Goal: Transaction & Acquisition: Purchase product/service

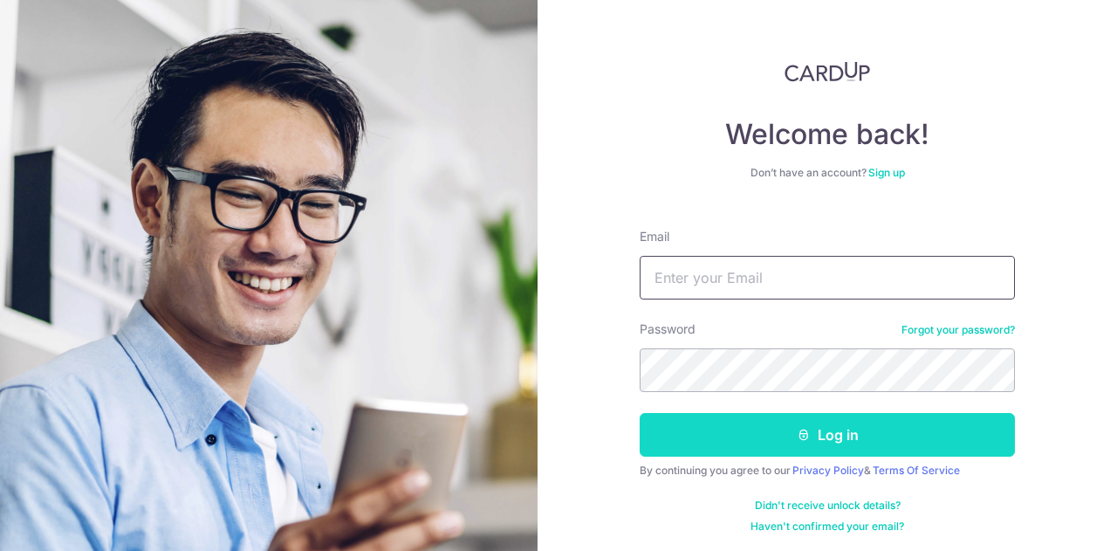
type input "rentze@gmail.com"
click at [807, 425] on button "Log in" at bounding box center [827, 435] width 375 height 44
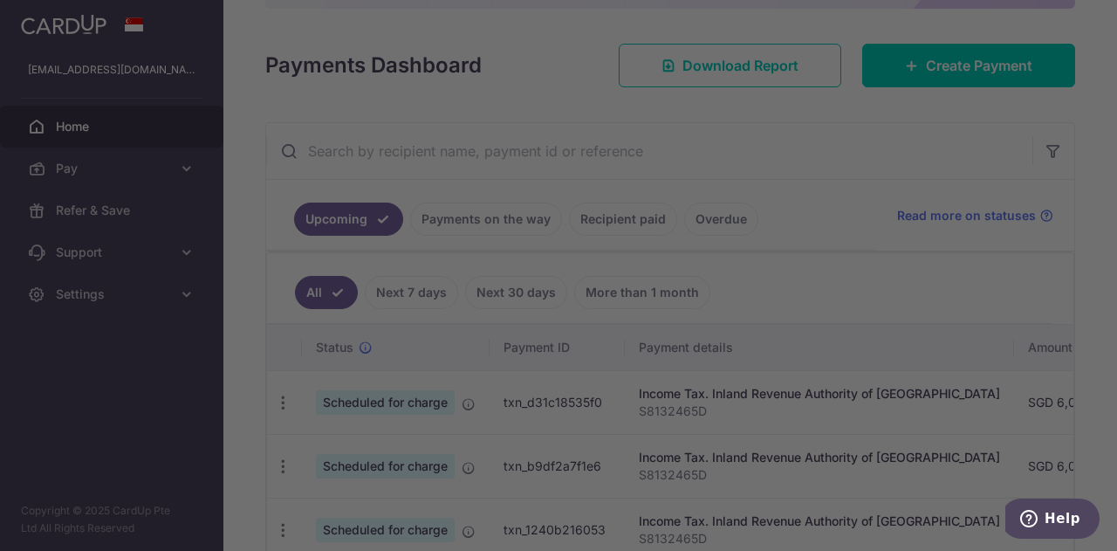
scroll to position [216, 0]
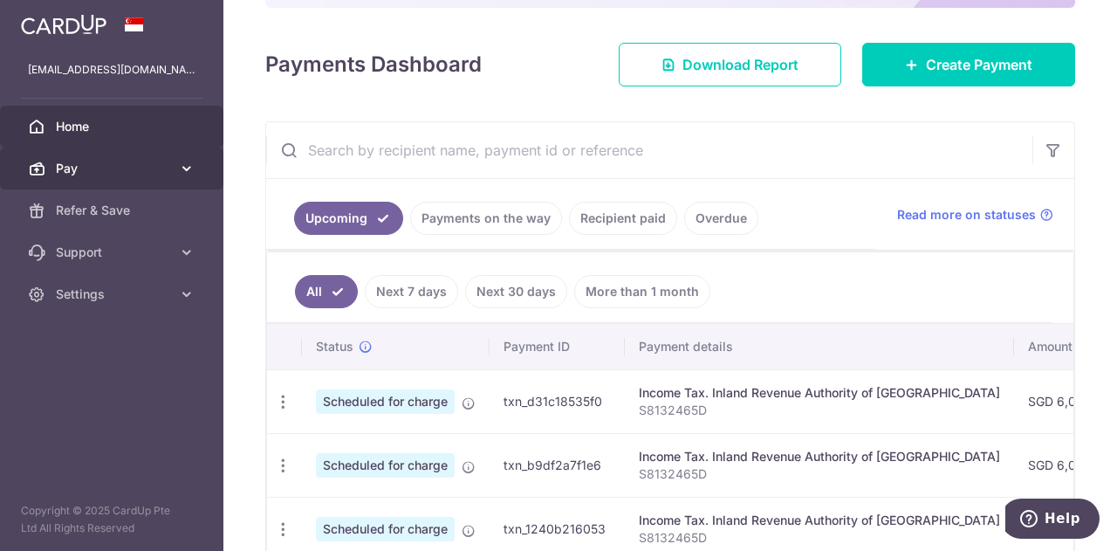
click at [118, 176] on span "Pay" at bounding box center [113, 168] width 115 height 17
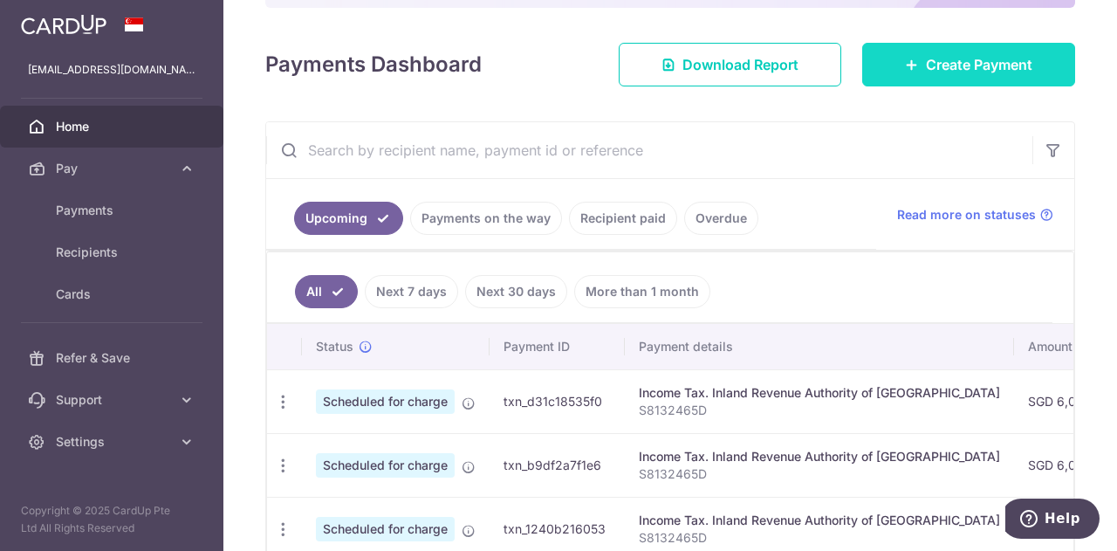
click at [954, 56] on span "Create Payment" at bounding box center [979, 64] width 106 height 21
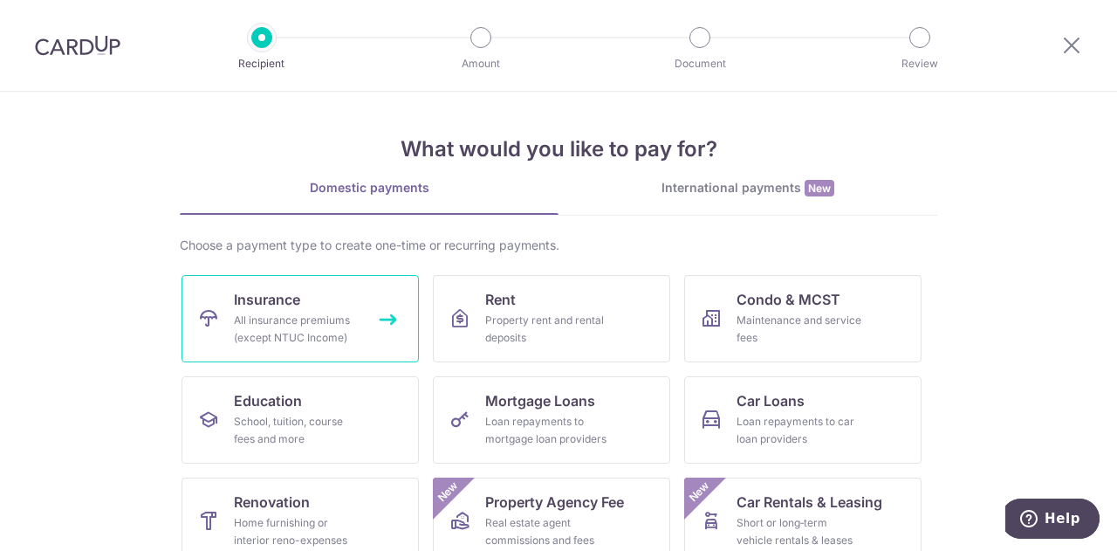
click at [266, 333] on div "All insurance premiums (except NTUC Income)" at bounding box center [297, 329] width 126 height 35
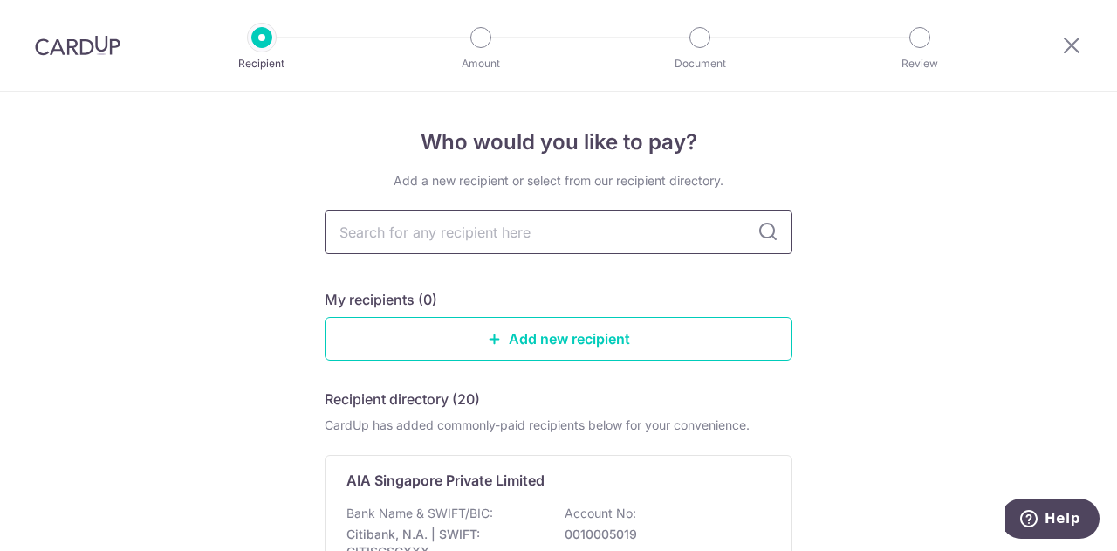
click at [416, 241] on input "text" at bounding box center [559, 232] width 468 height 44
type input "aia"
click at [764, 230] on icon at bounding box center [768, 232] width 21 height 21
click at [539, 233] on input "aia" at bounding box center [559, 232] width 468 height 44
type input "a"
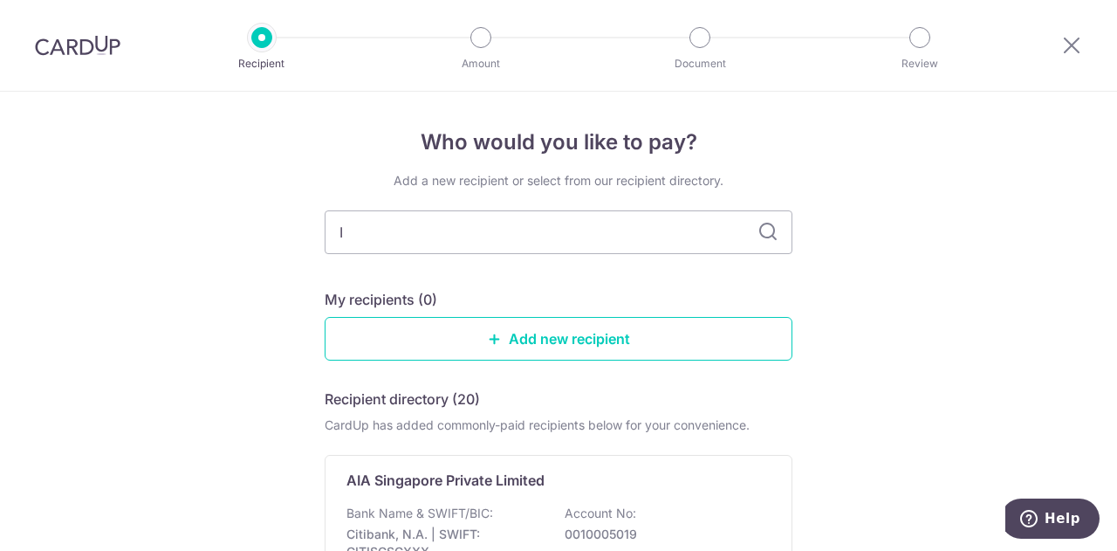
type input "IA"
type input "AIA"
click at [764, 238] on icon at bounding box center [768, 232] width 21 height 21
click at [484, 351] on link "Add new recipient" at bounding box center [559, 339] width 468 height 44
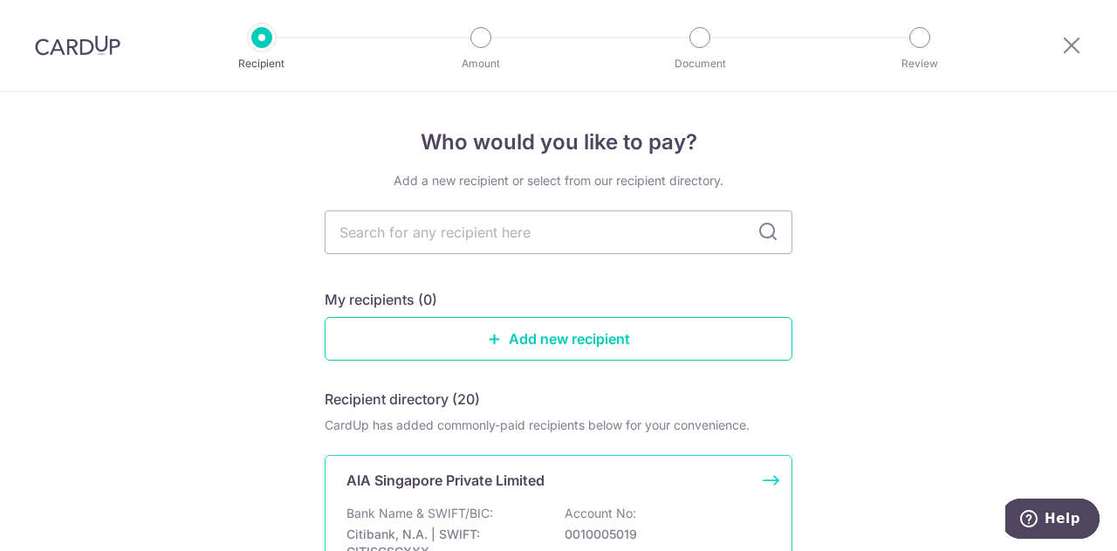
click at [420, 508] on p "Bank Name & SWIFT/BIC:" at bounding box center [420, 513] width 147 height 17
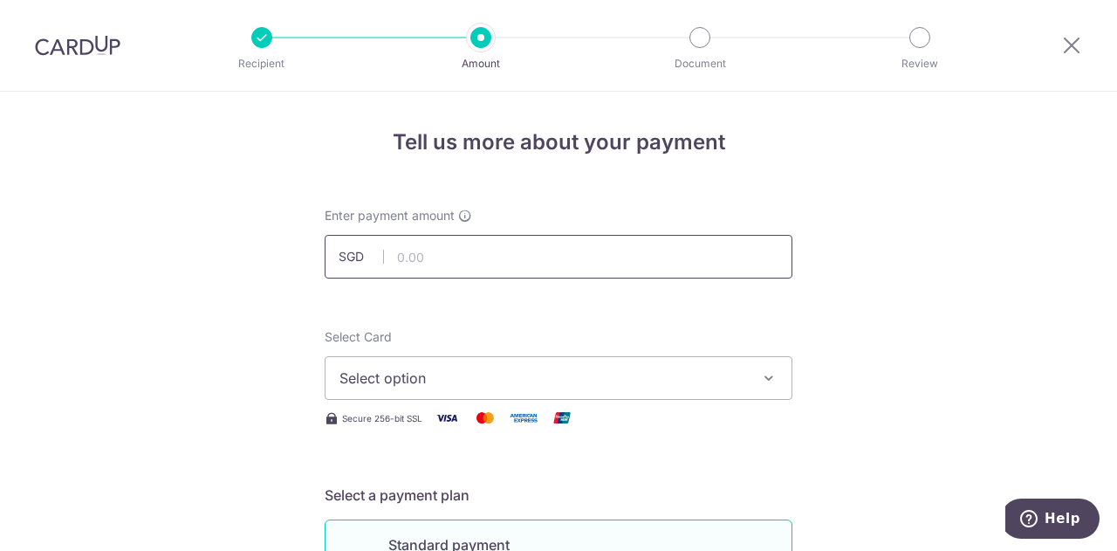
click at [415, 250] on input "text" at bounding box center [559, 257] width 468 height 44
type input "1,550.00"
click at [412, 383] on span "Select option" at bounding box center [543, 378] width 407 height 21
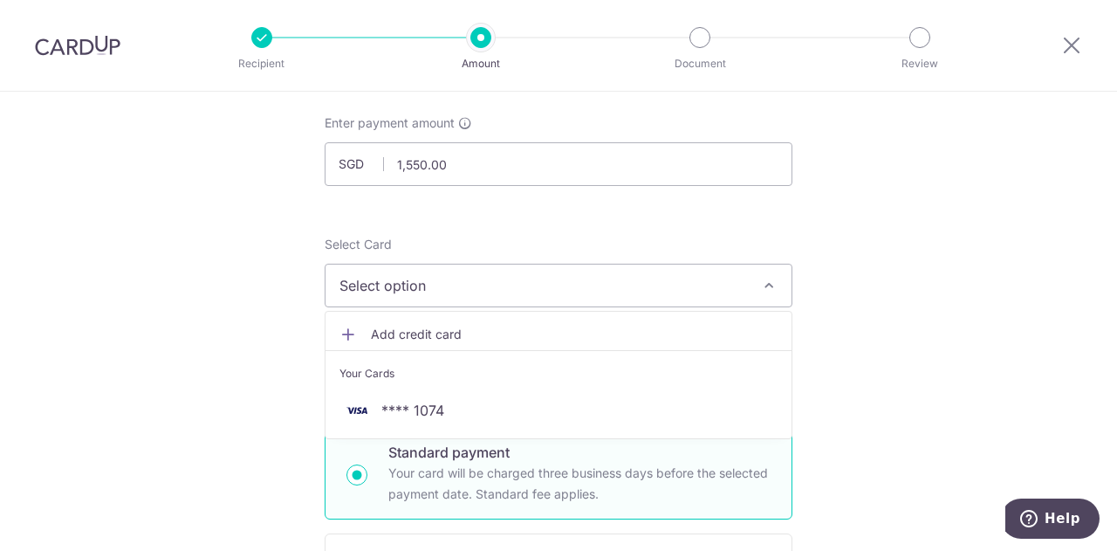
scroll to position [93, 0]
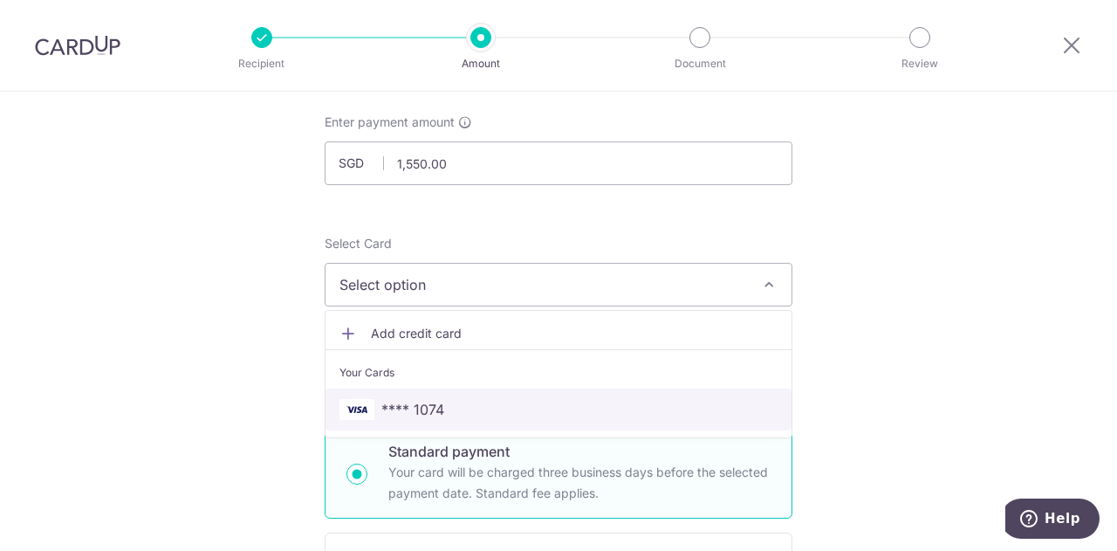
click at [409, 398] on link "**** 1074" at bounding box center [559, 409] width 466 height 42
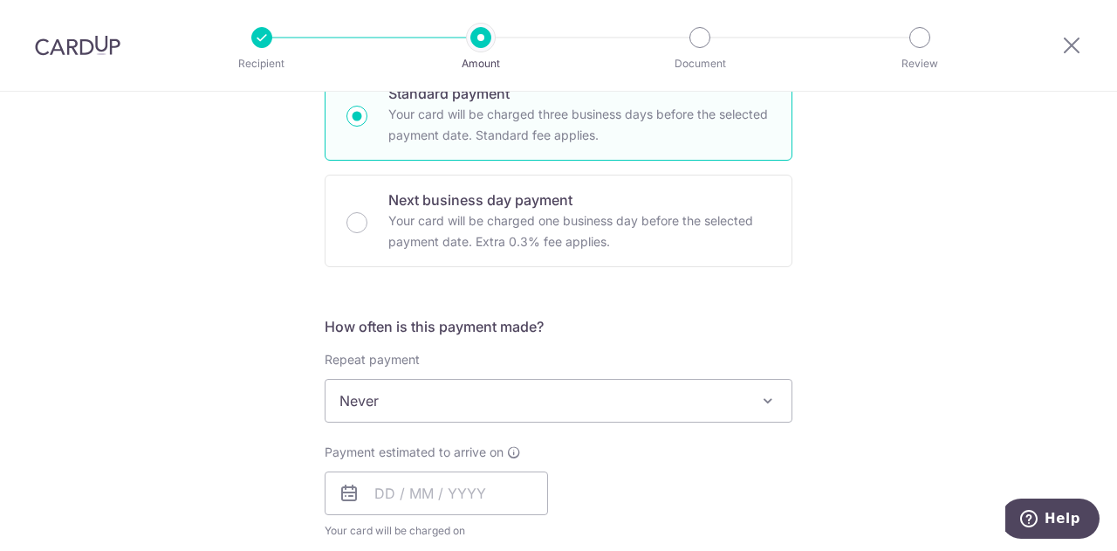
scroll to position [453, 0]
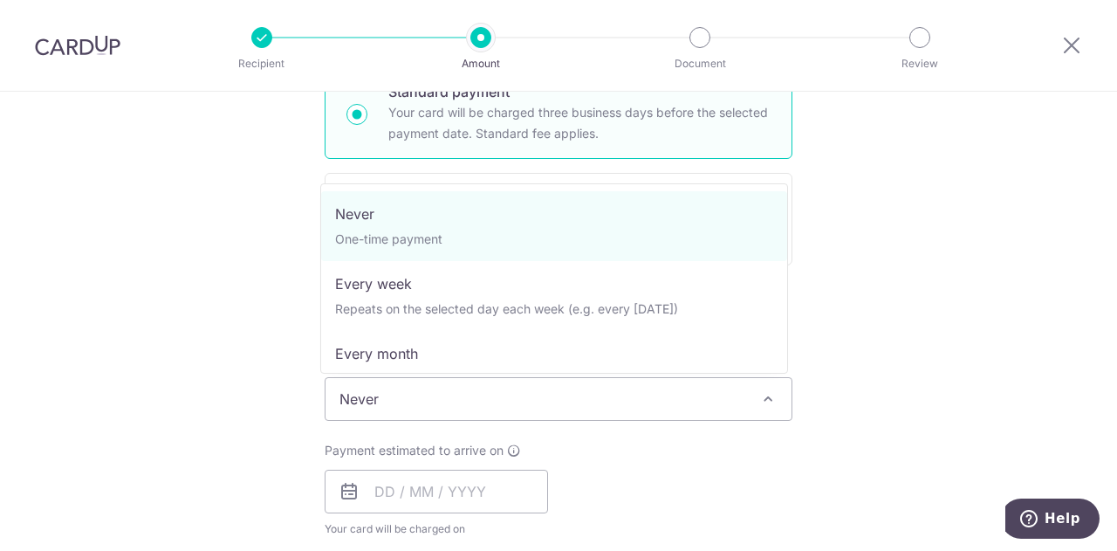
click at [589, 401] on span "Never" at bounding box center [559, 399] width 466 height 42
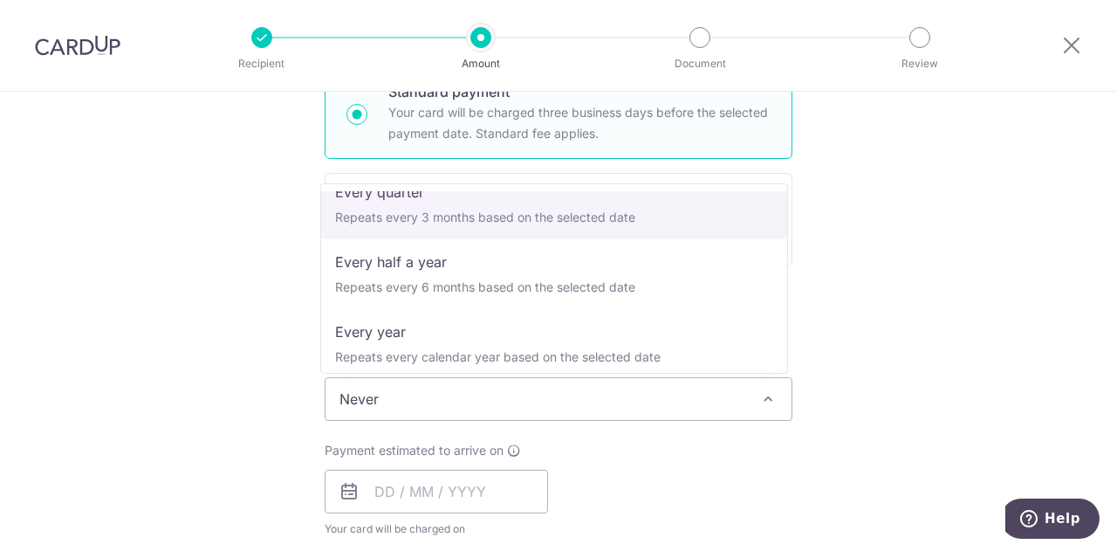
scroll to position [233, 0]
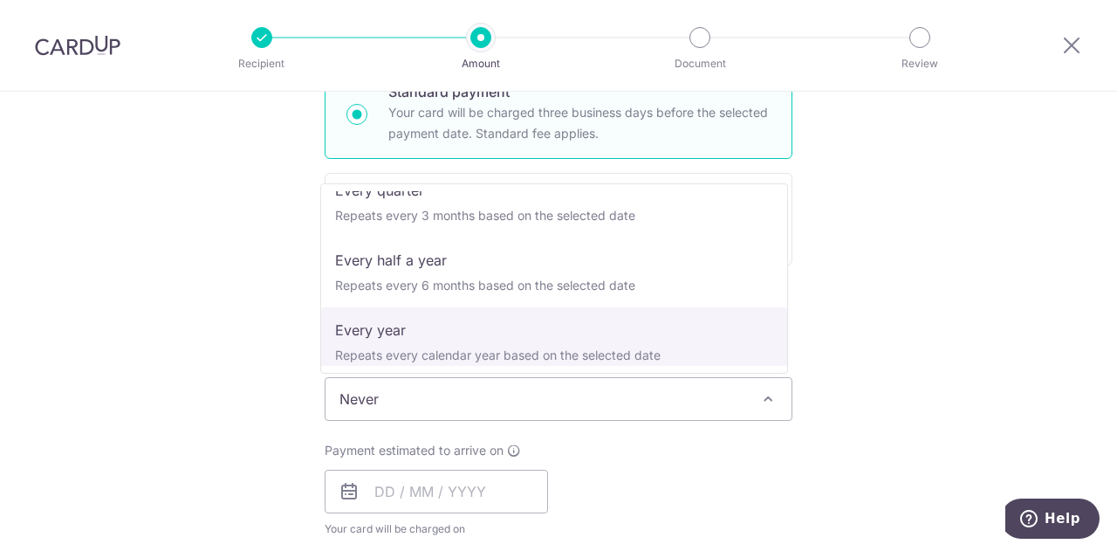
select select "6"
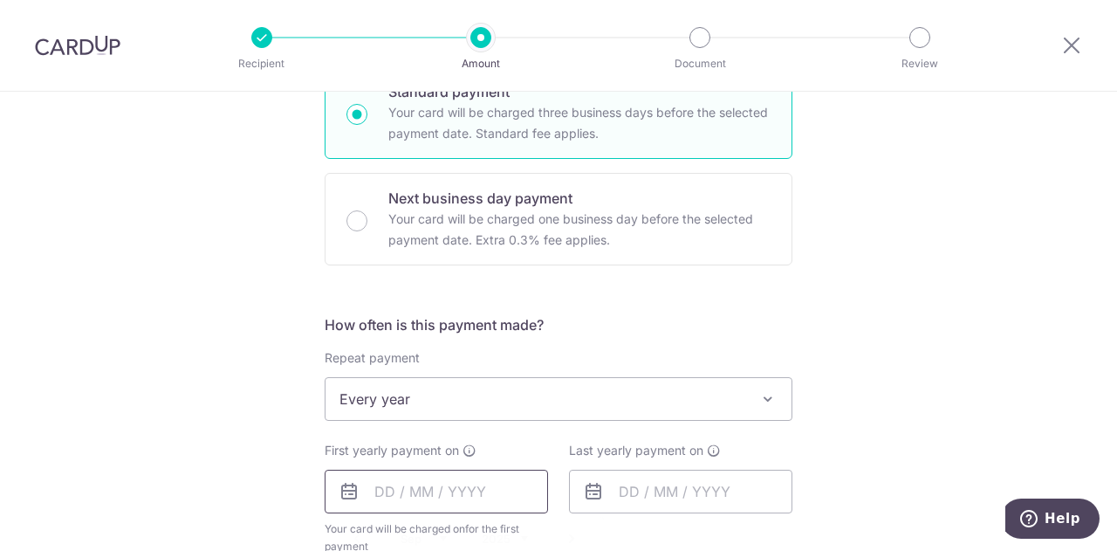
click at [368, 491] on input "text" at bounding box center [436, 492] width 223 height 44
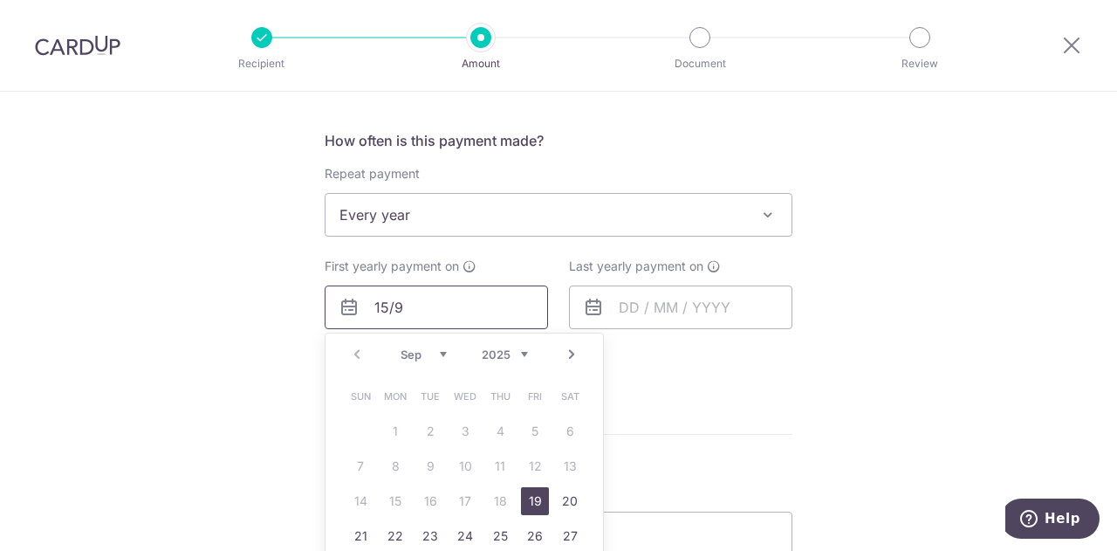
scroll to position [638, 0]
type input "15/9"
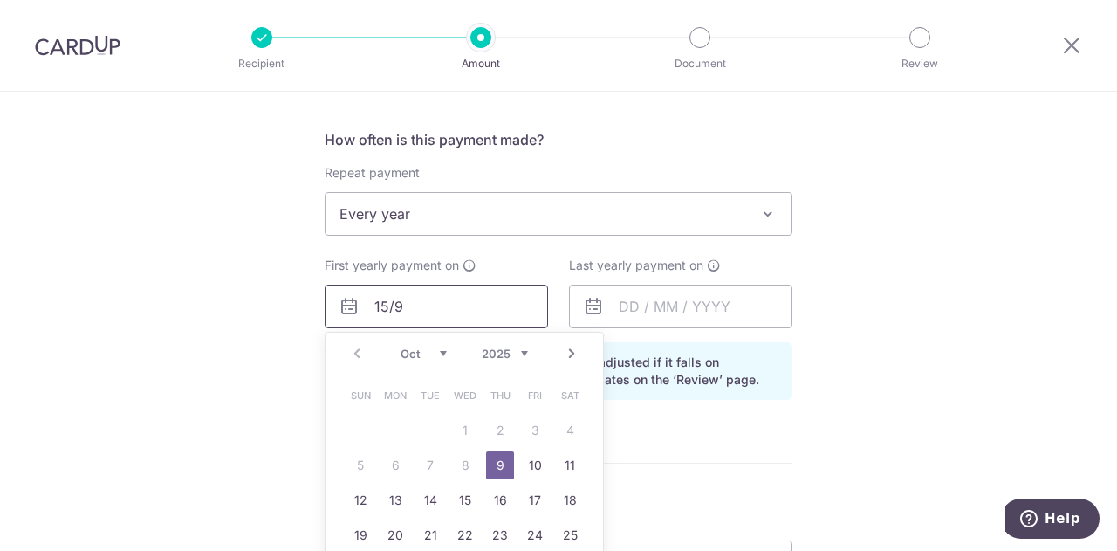
click at [463, 310] on input "15/9" at bounding box center [436, 307] width 223 height 44
click at [500, 349] on select "2025 2026 2027 2028 2029 2030 2031 2032 2033 2034 2035" at bounding box center [505, 354] width 46 height 14
click at [404, 423] on link "1" at bounding box center [395, 430] width 28 height 28
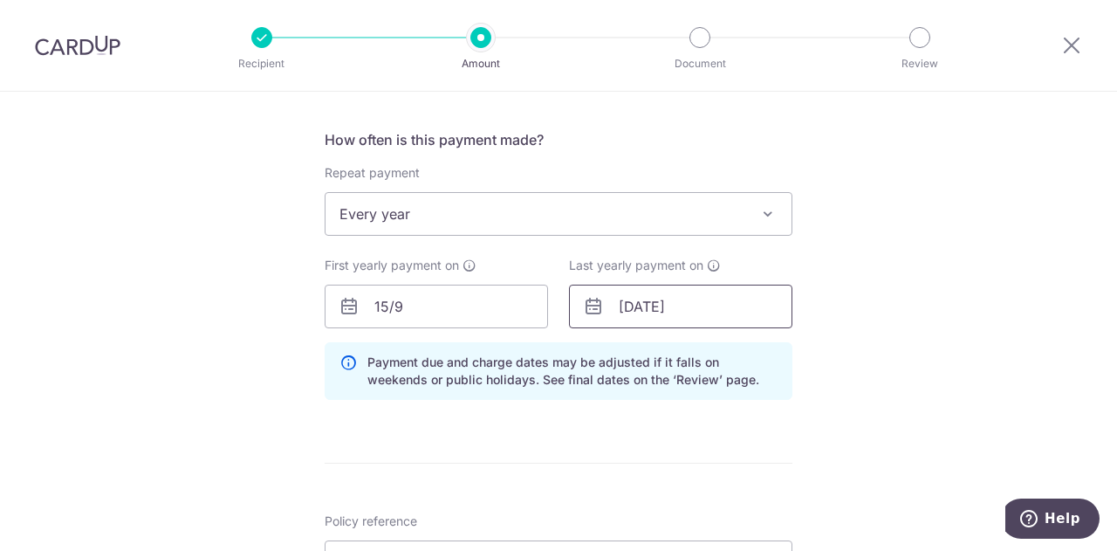
click at [714, 309] on input "01/10/2035" at bounding box center [680, 307] width 223 height 44
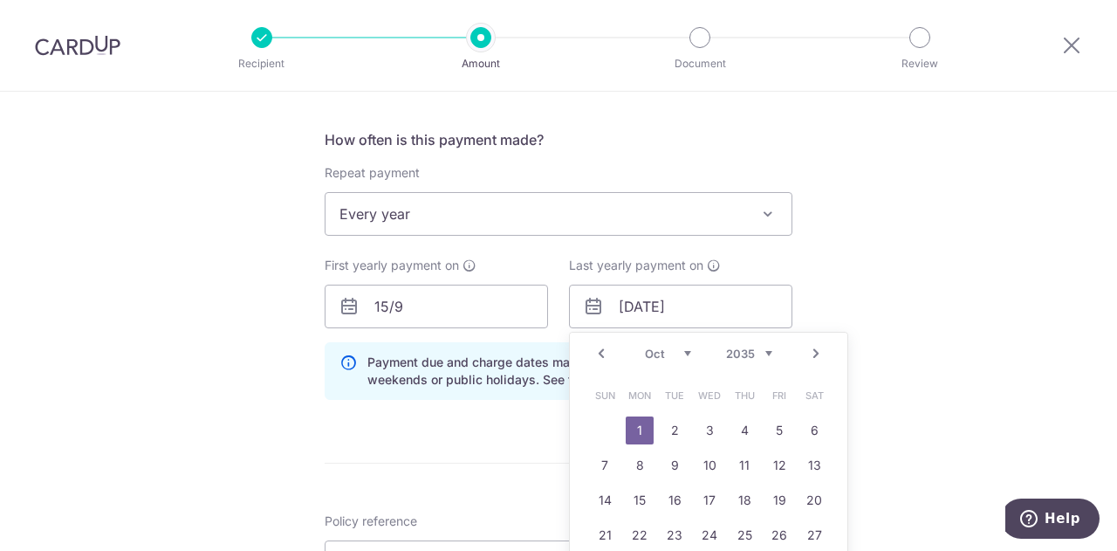
click at [750, 346] on div "Prev Next Jan Feb Mar Apr May Jun Jul Aug Sep Oct Nov Dec 2025 2026 2027 2028 2…" at bounding box center [709, 354] width 278 height 42
click at [755, 345] on div "Prev Next Jan Feb Mar Apr May Jun Jul Aug Sep Oct Nov Dec 2025 2026 2027 2028 2…" at bounding box center [709, 354] width 278 height 42
click at [601, 353] on link "Prev" at bounding box center [601, 353] width 21 height 21
click at [735, 349] on select "2025 2026 2027 2028 2029 2030 2031 2032 2033 2034 2035" at bounding box center [749, 354] width 46 height 14
click at [598, 422] on link "1" at bounding box center [605, 430] width 28 height 28
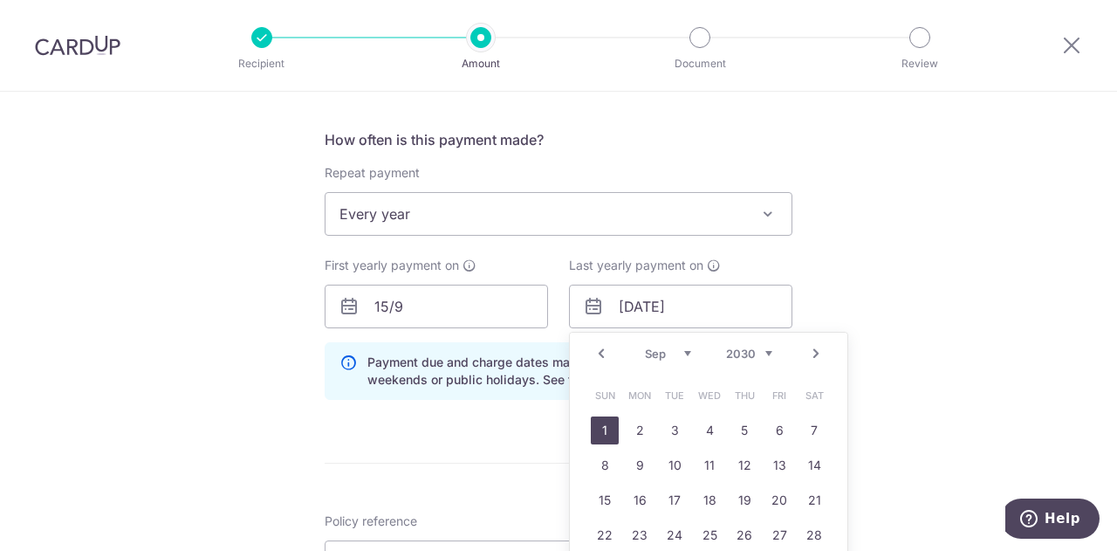
type input "01/09/2030"
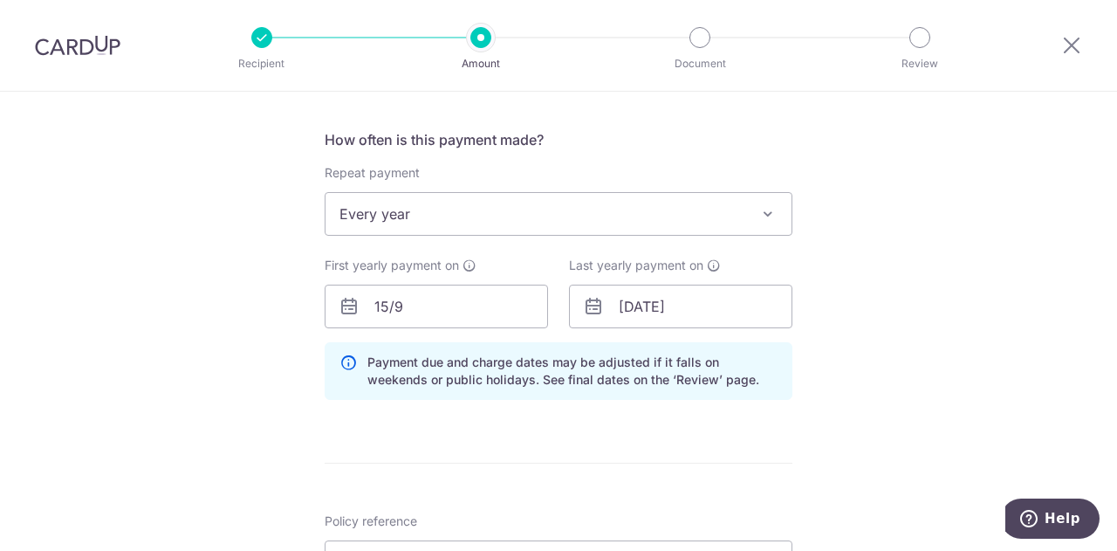
click at [913, 393] on div "Tell us more about your payment Enter payment amount SGD 1,550.00 1550.00 Selec…" at bounding box center [558, 267] width 1117 height 1626
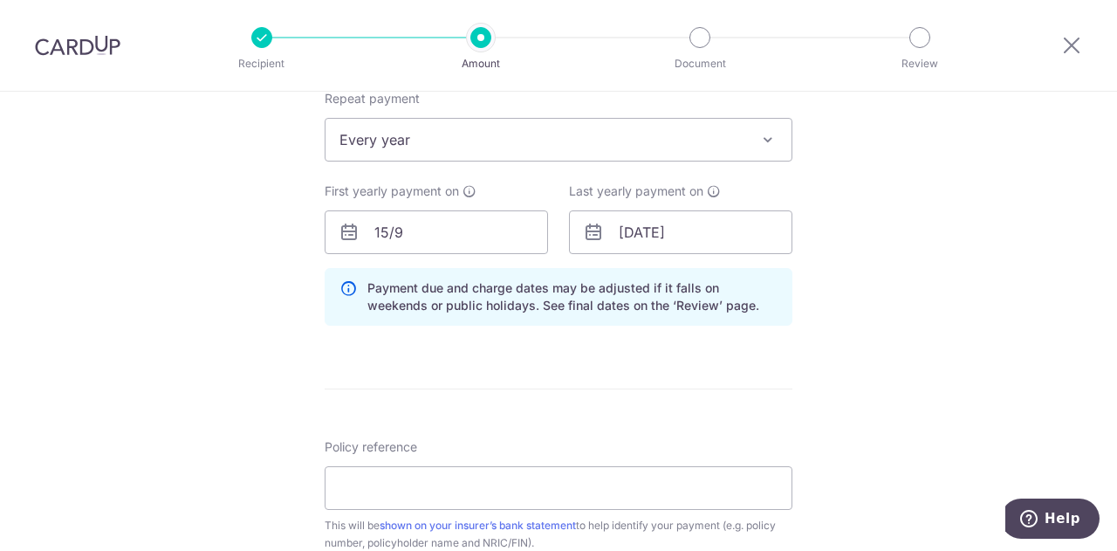
scroll to position [735, 0]
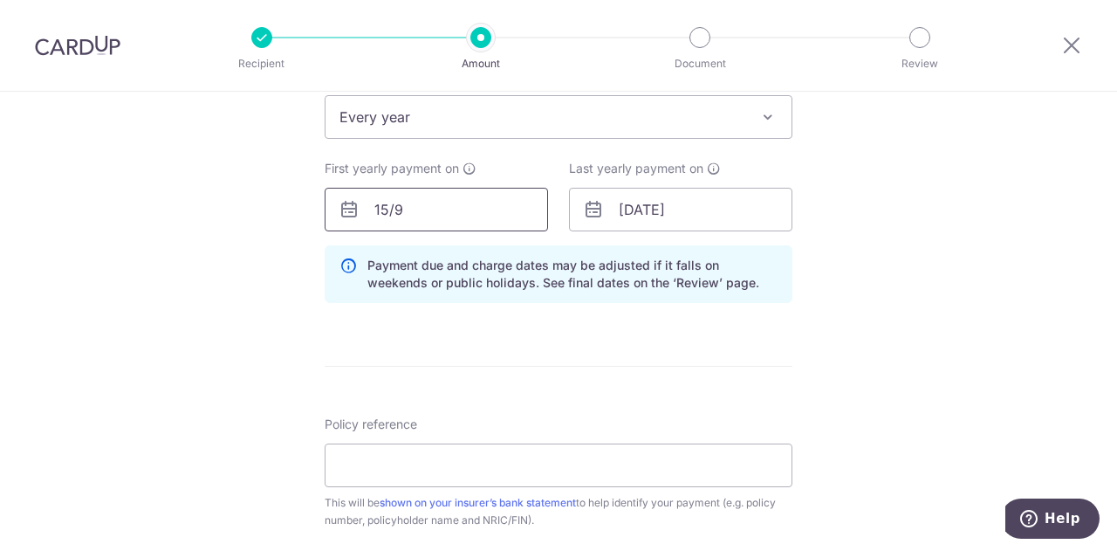
click at [428, 221] on input "15/9" at bounding box center [436, 210] width 223 height 44
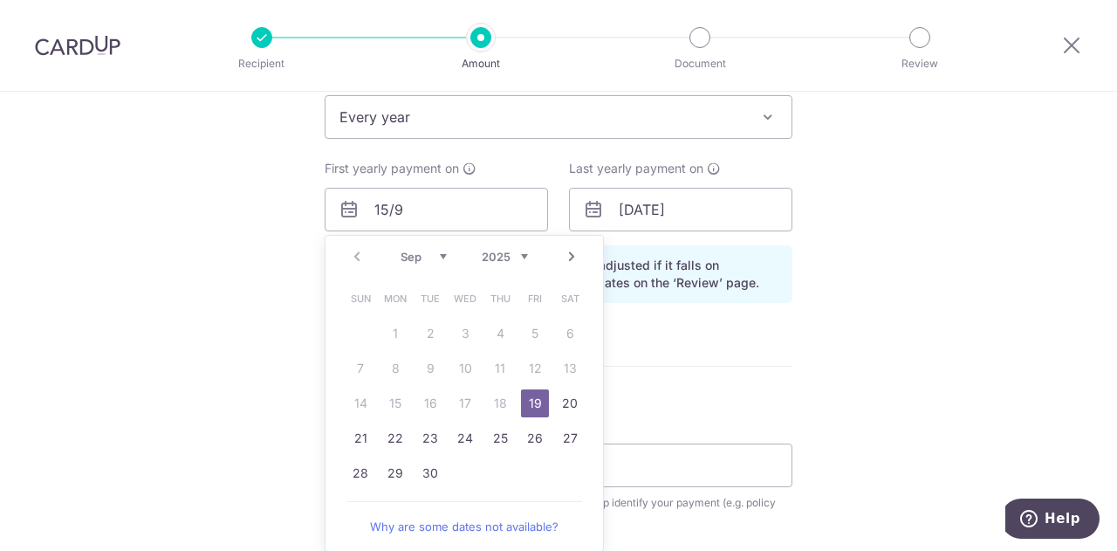
click at [526, 395] on link "19" at bounding box center [535, 403] width 28 height 28
type input "19/09/2025"
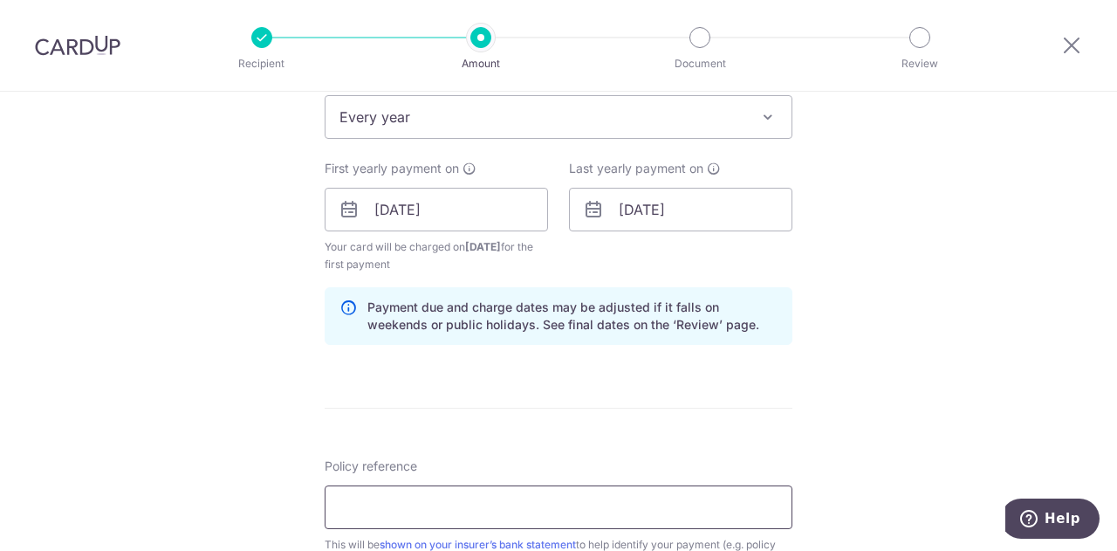
click at [671, 491] on input "Policy reference" at bounding box center [559, 507] width 468 height 44
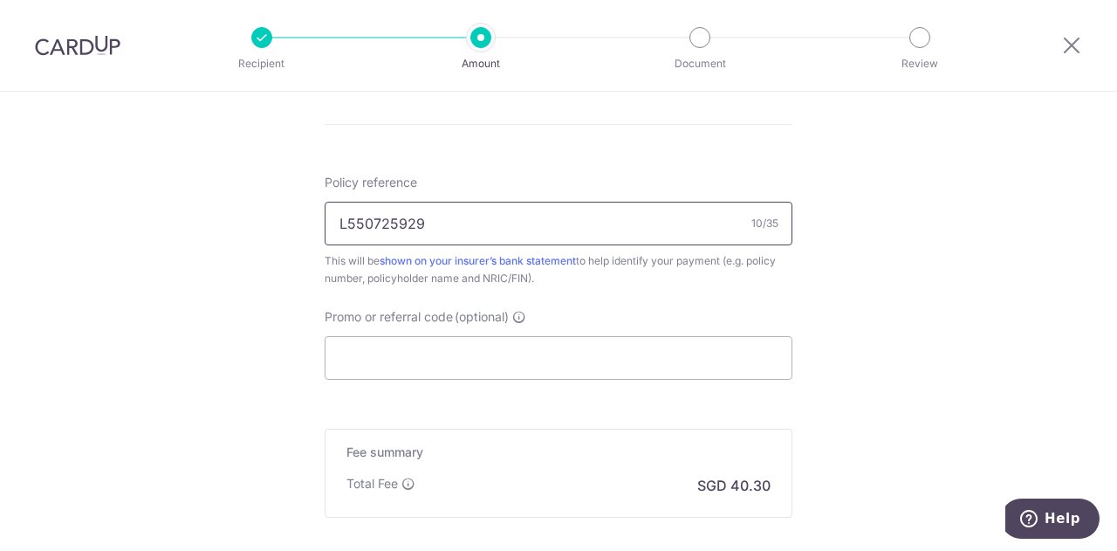
scroll to position [1020, 0]
type input "L550725929"
click at [481, 353] on input "Promo or referral code (optional)" at bounding box center [559, 357] width 468 height 44
paste input "VTAX25R"
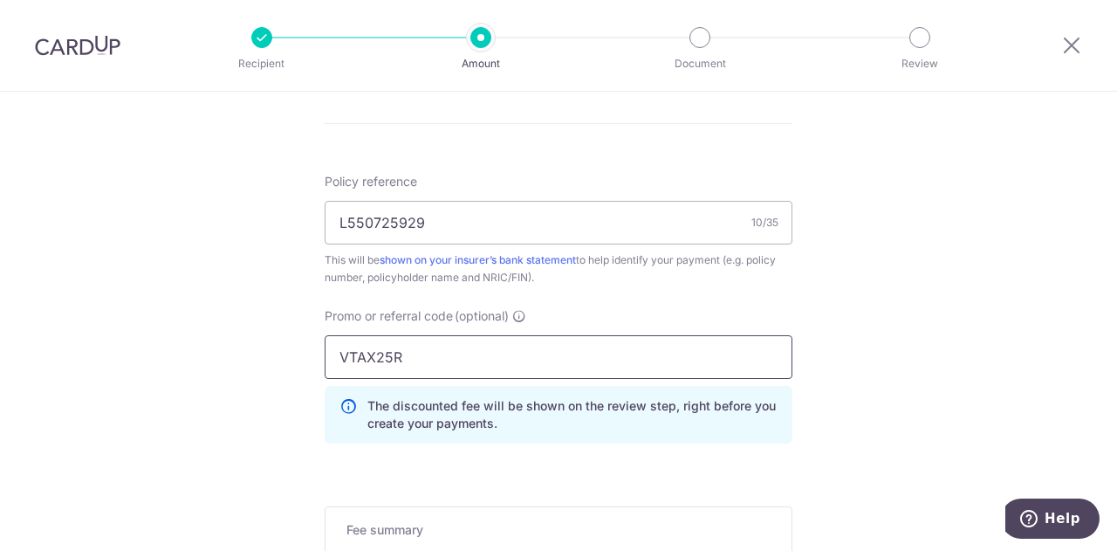
type input "VTAX25R"
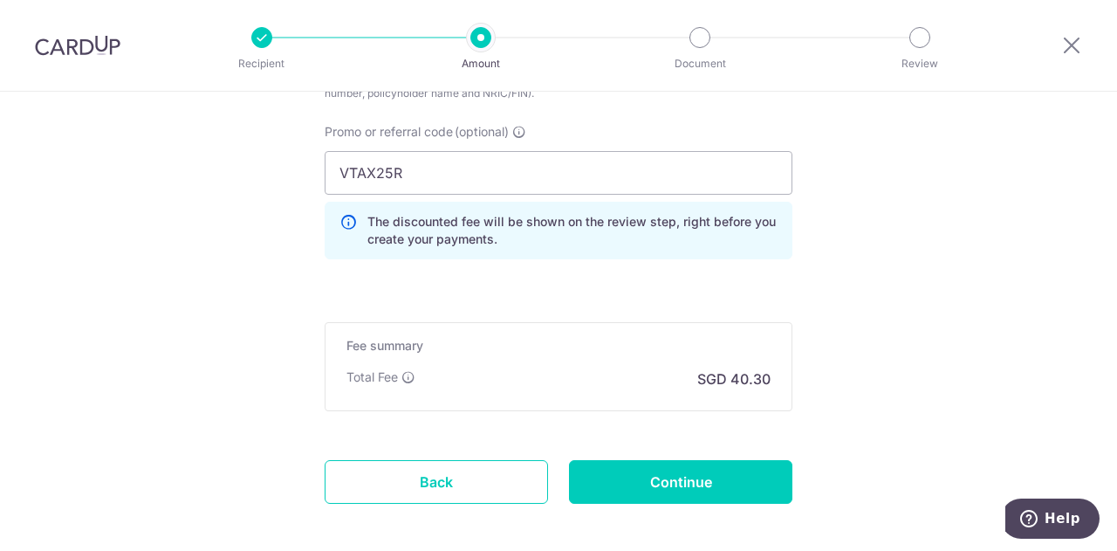
scroll to position [1206, 0]
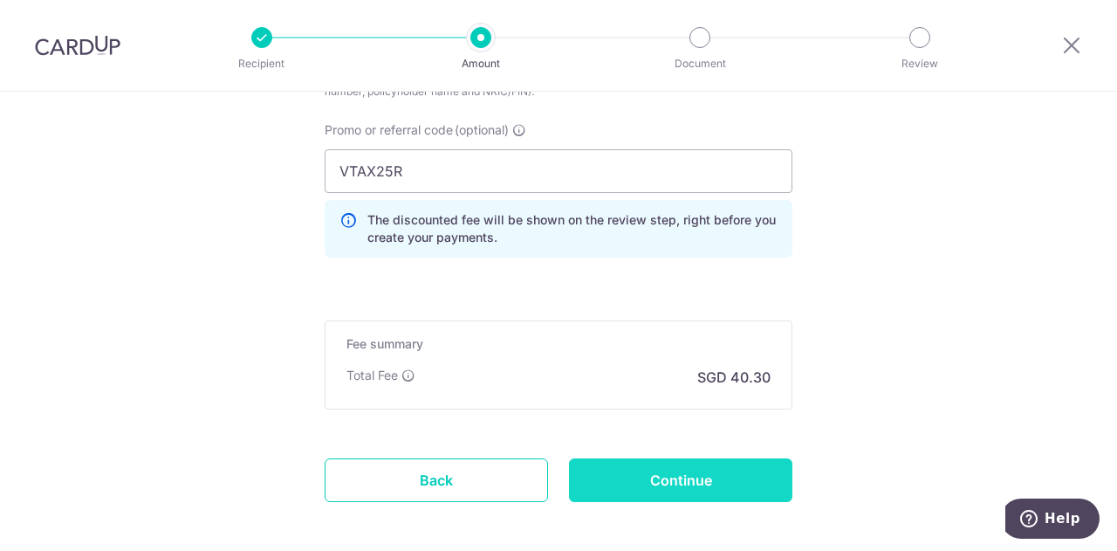
click at [703, 494] on input "Continue" at bounding box center [680, 480] width 223 height 44
type input "Create Schedule"
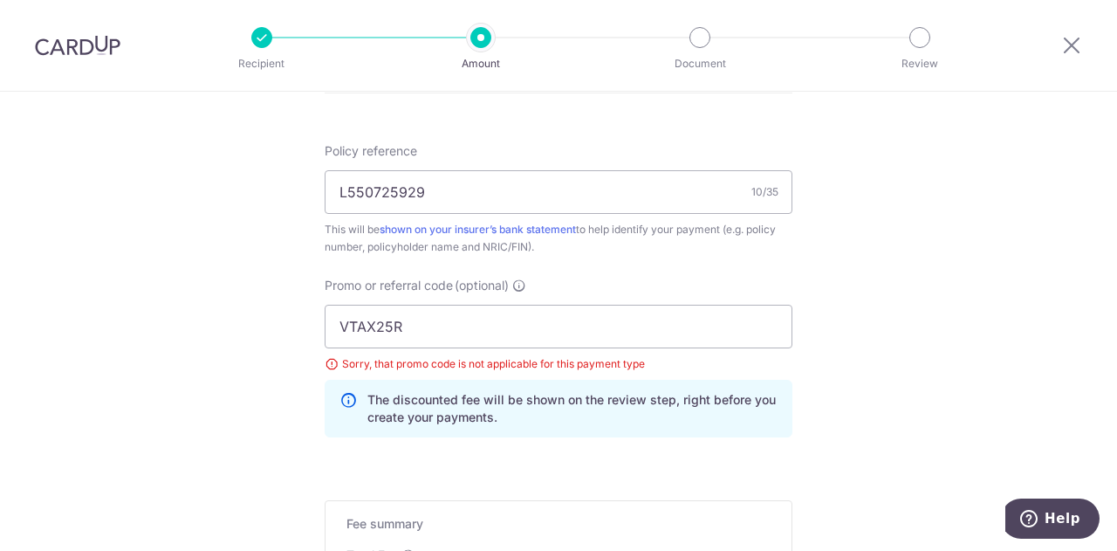
scroll to position [960, 0]
click at [448, 319] on input "VTAX25R" at bounding box center [559, 328] width 468 height 44
type input "V"
paste input "OCBC18"
type input "OCBC18"
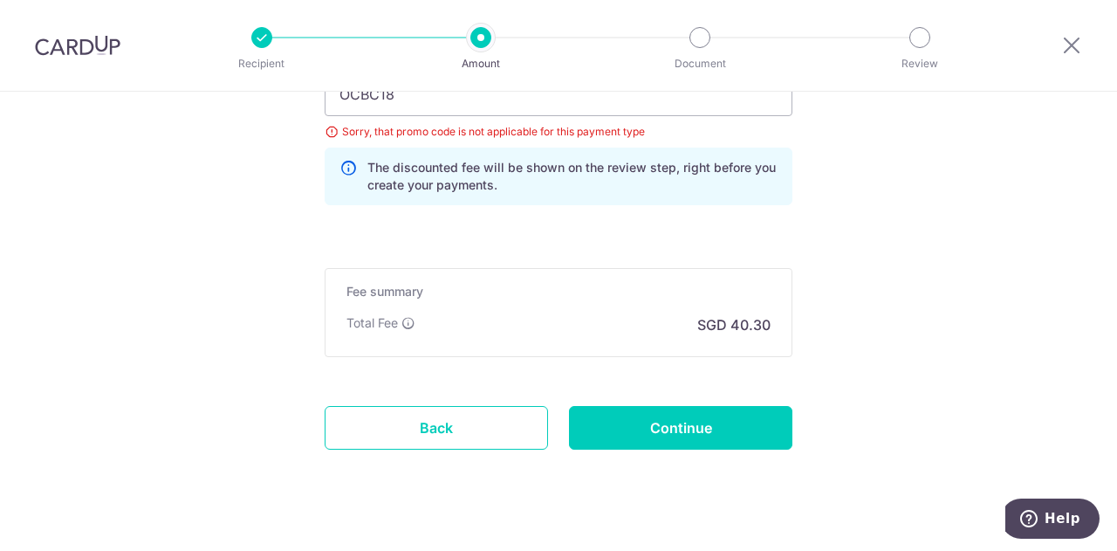
scroll to position [1194, 0]
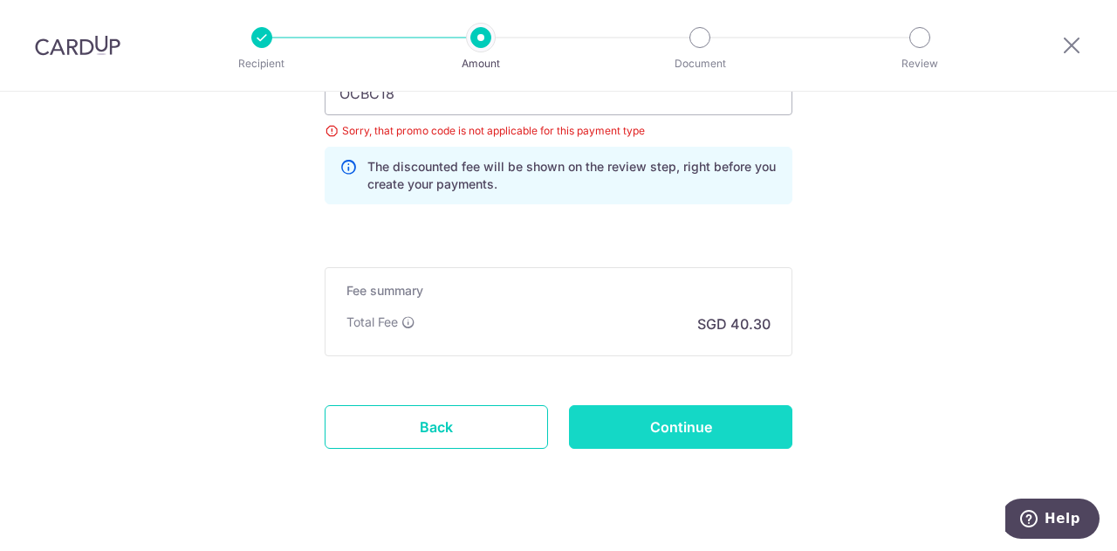
click at [661, 429] on input "Continue" at bounding box center [680, 427] width 223 height 44
type input "Update Schedule"
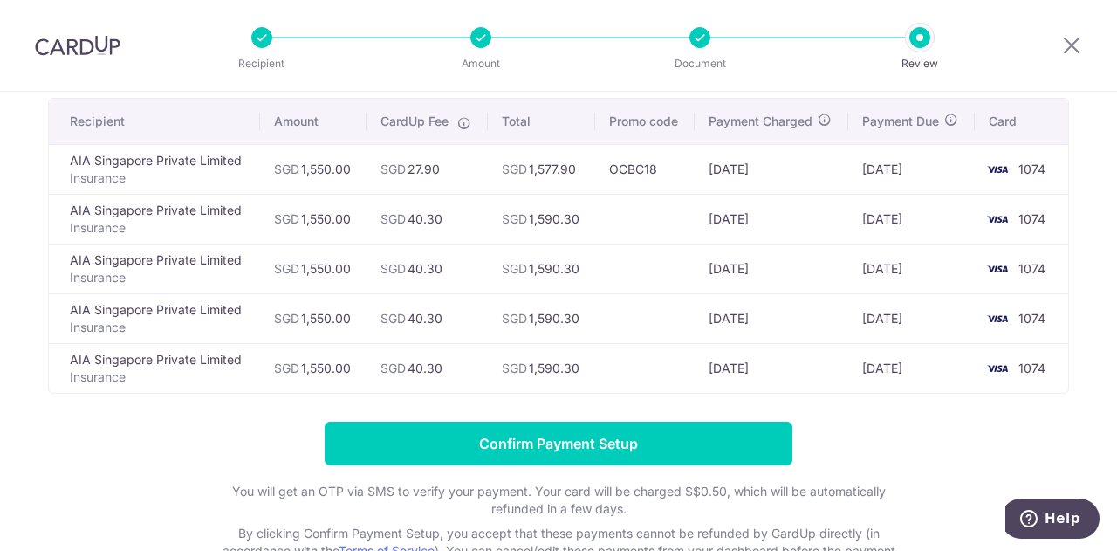
scroll to position [134, 0]
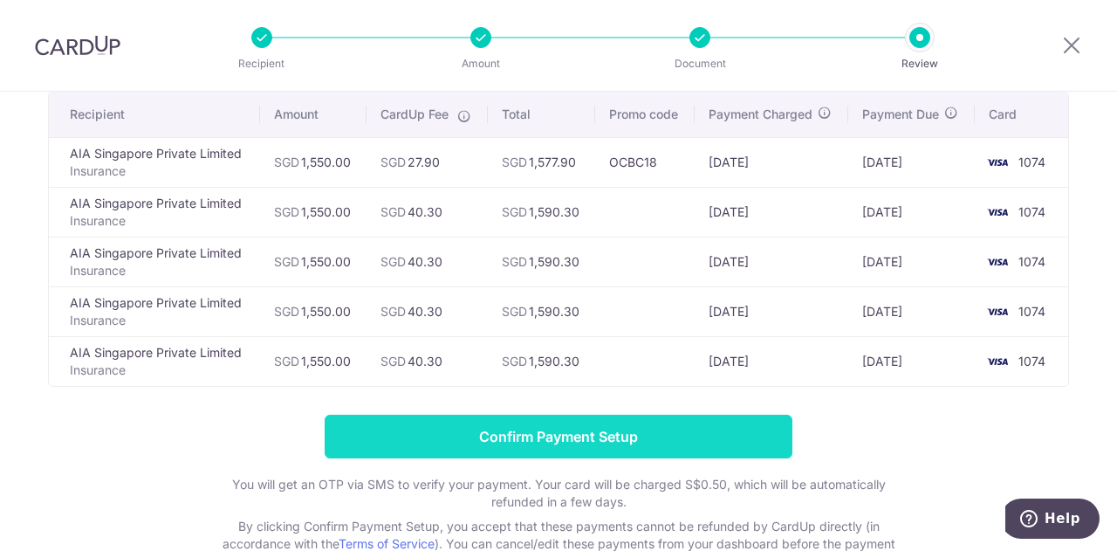
click at [583, 437] on input "Confirm Payment Setup" at bounding box center [559, 437] width 468 height 44
